Goal: Task Accomplishment & Management: Manage account settings

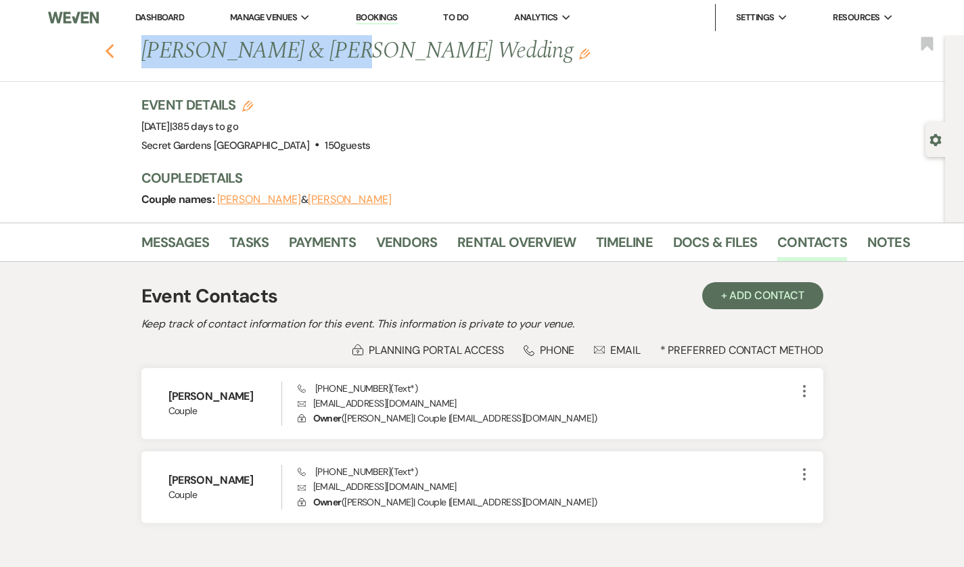
click at [105, 45] on icon "Previous" at bounding box center [110, 51] width 10 height 16
select select "5"
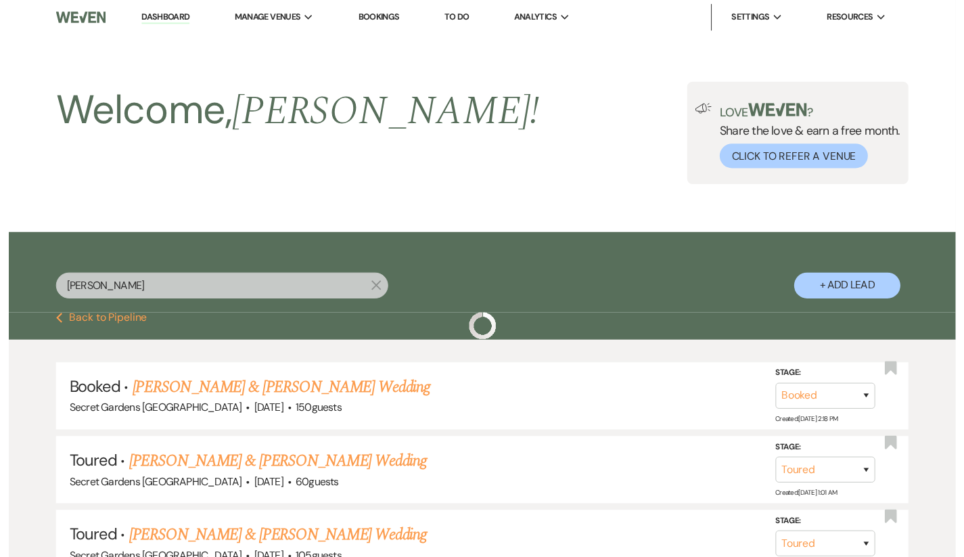
scroll to position [110, 0]
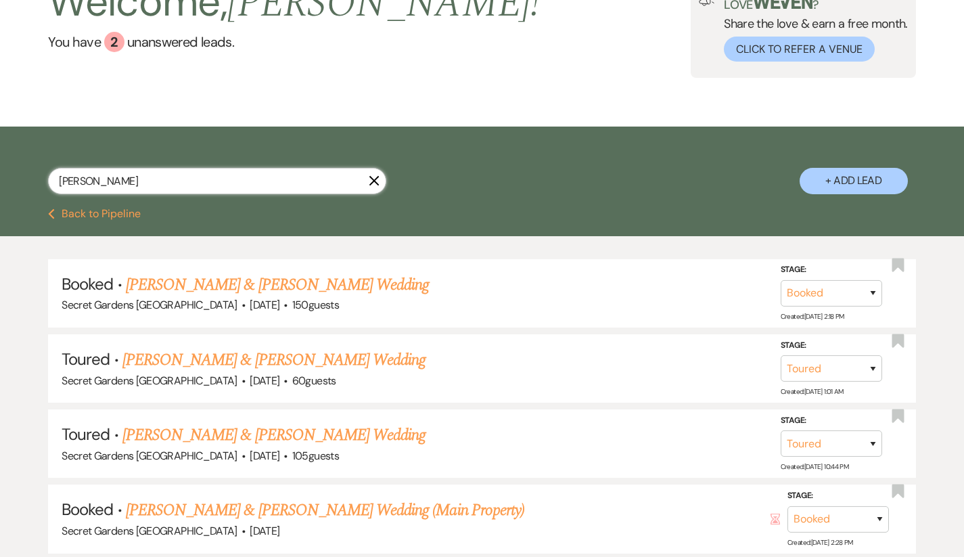
drag, startPoint x: 205, startPoint y: 178, endPoint x: 0, endPoint y: 175, distance: 205.1
click at [0, 175] on div "[PERSON_NAME] X + Add Lead" at bounding box center [482, 169] width 964 height 72
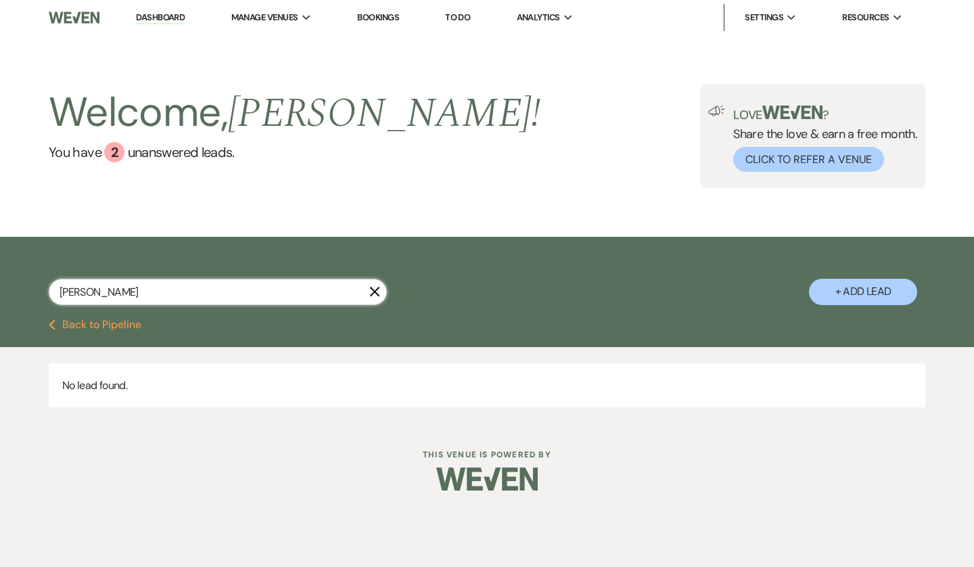
type input "[PERSON_NAME]"
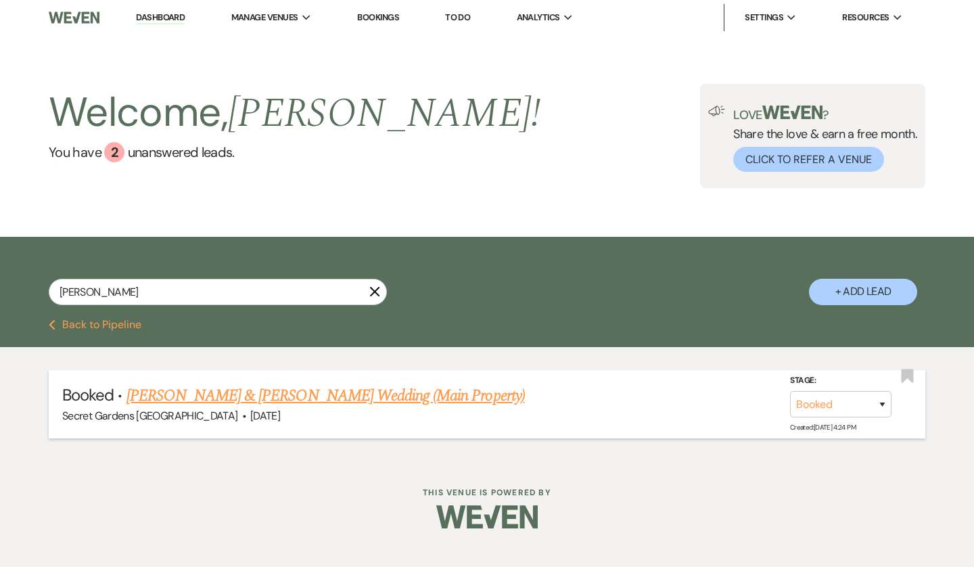
click at [232, 391] on link "[PERSON_NAME] & [PERSON_NAME] Wedding (Main Property)" at bounding box center [326, 396] width 399 height 24
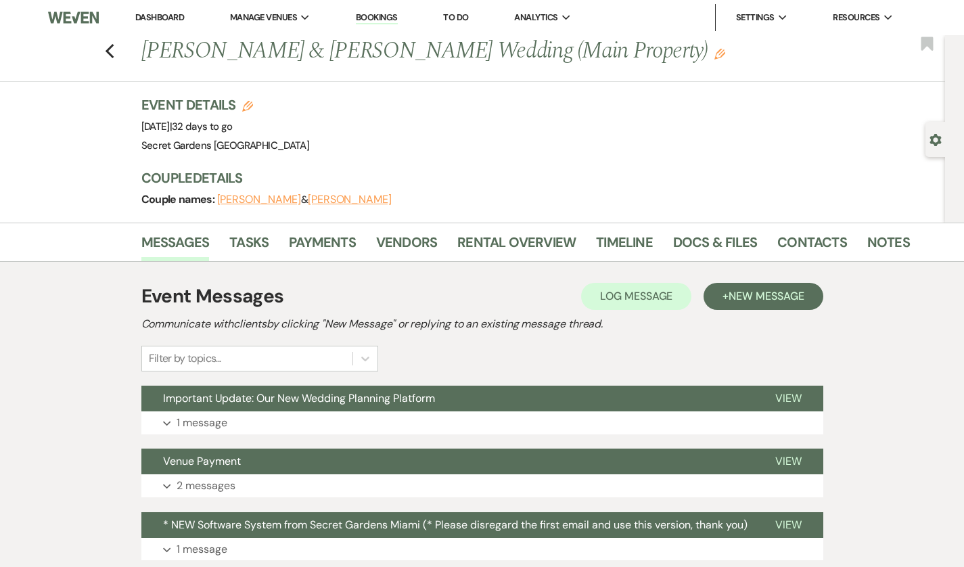
scroll to position [1, 0]
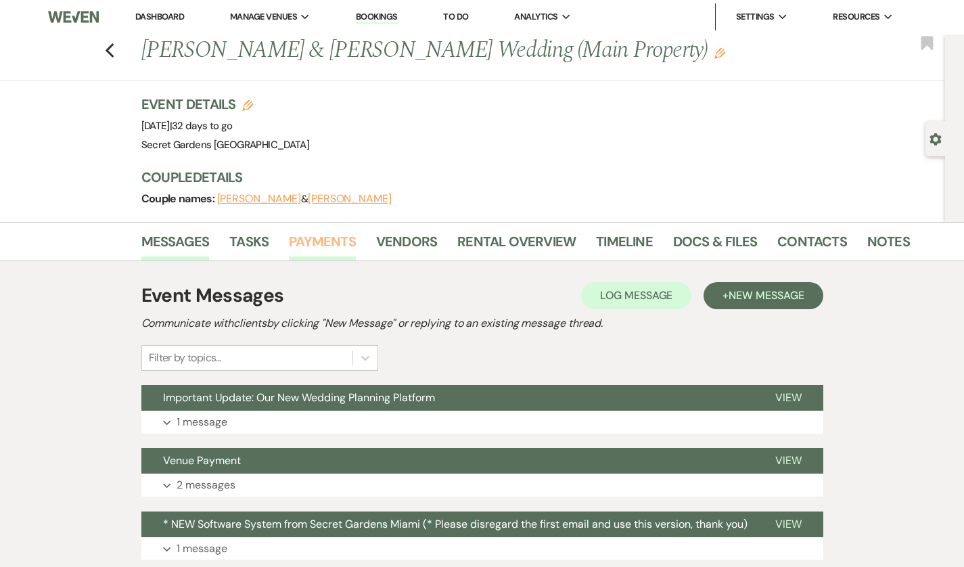
click at [289, 245] on link "Payments" at bounding box center [322, 246] width 67 height 30
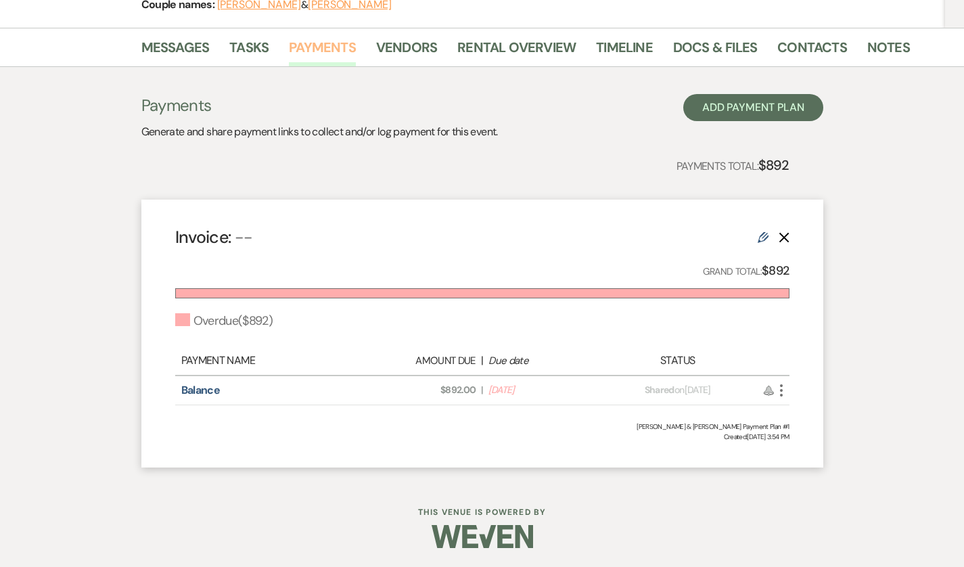
scroll to position [200, 0]
click at [790, 386] on icon "More" at bounding box center [781, 389] width 16 height 16
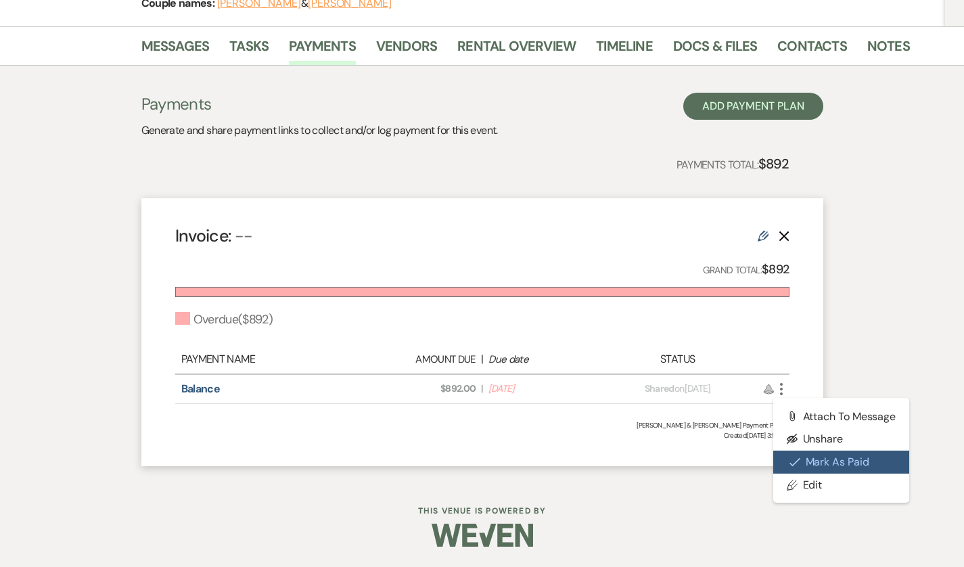
click at [800, 457] on icon "Check Mark" at bounding box center [795, 462] width 11 height 11
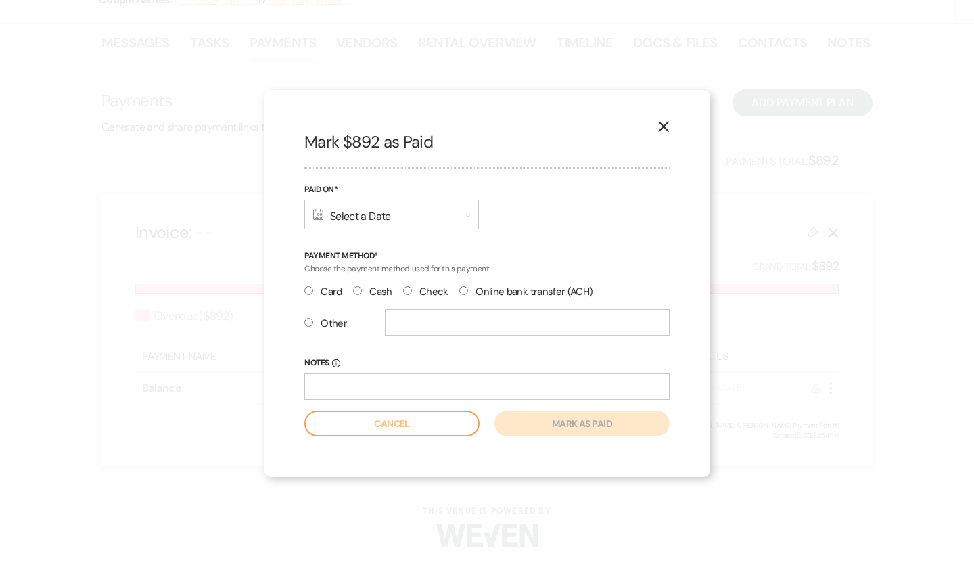
click at [386, 222] on div "Calendar Select a Date Expand" at bounding box center [391, 215] width 175 height 30
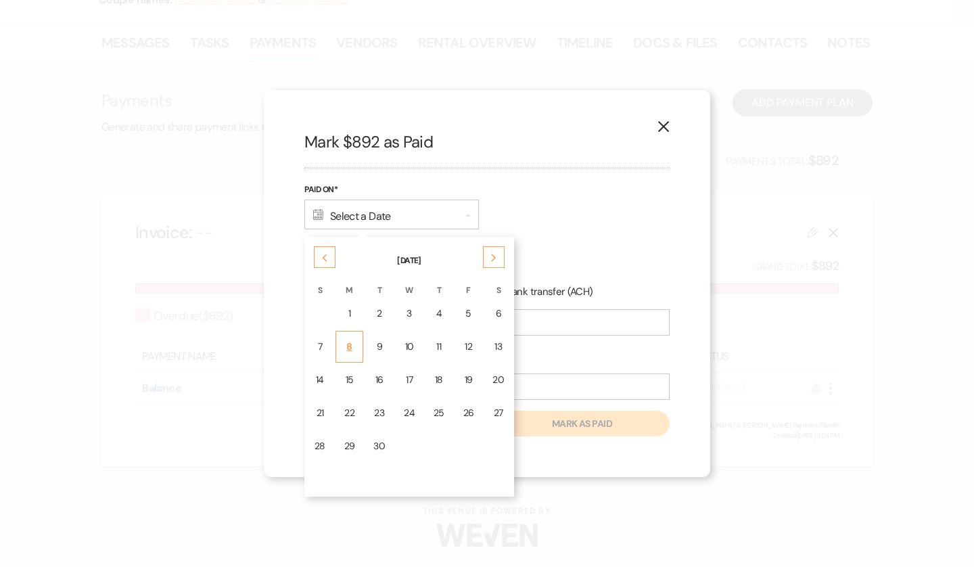
click at [345, 344] on div "8" at bounding box center [349, 347] width 11 height 14
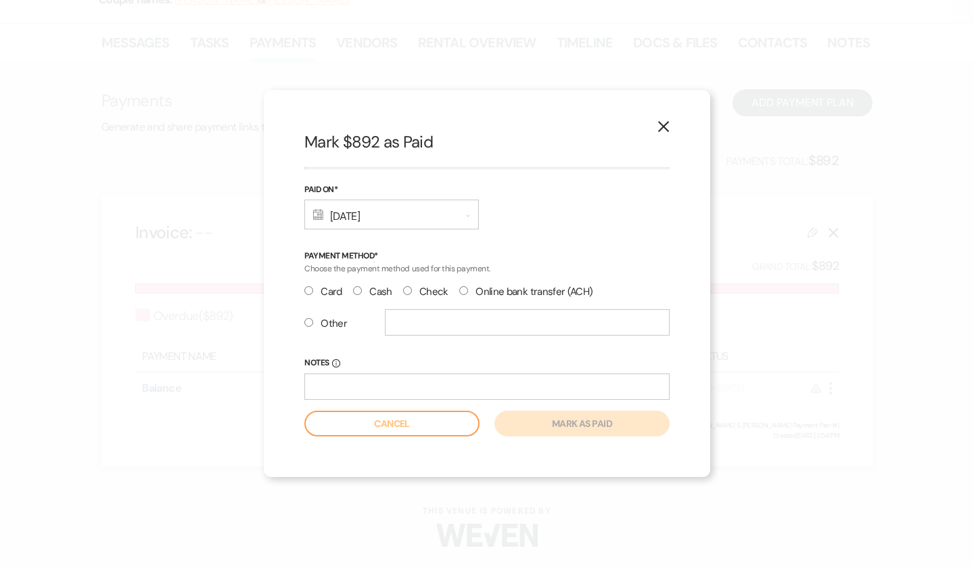
click at [322, 321] on label "Other" at bounding box center [325, 324] width 43 height 18
click at [313, 321] on input "Other" at bounding box center [308, 322] width 9 height 9
radio input "true"
click at [432, 315] on input "text" at bounding box center [527, 322] width 285 height 26
type input "ZELLE"
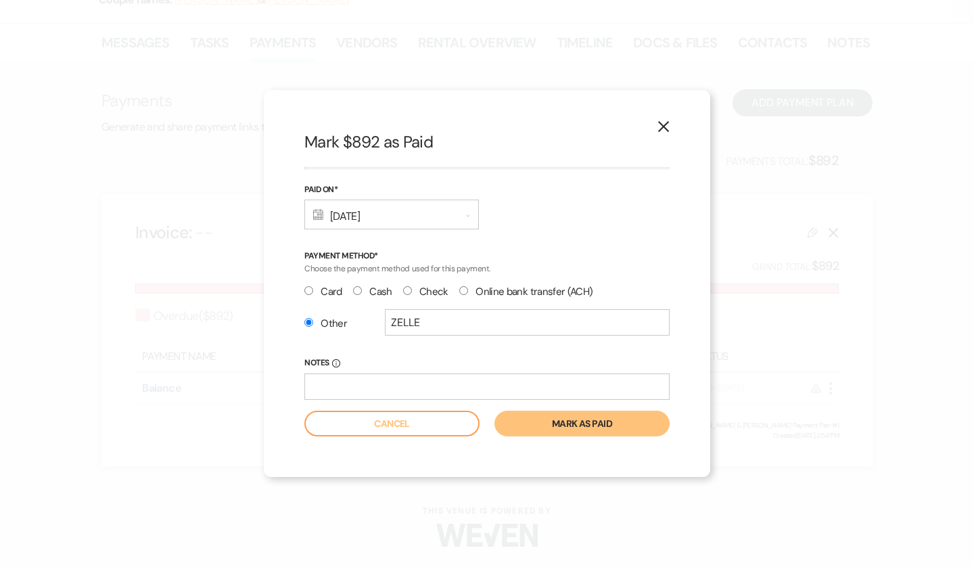
click at [519, 424] on button "Mark as paid" at bounding box center [582, 424] width 175 height 26
